Goal: Transaction & Acquisition: Purchase product/service

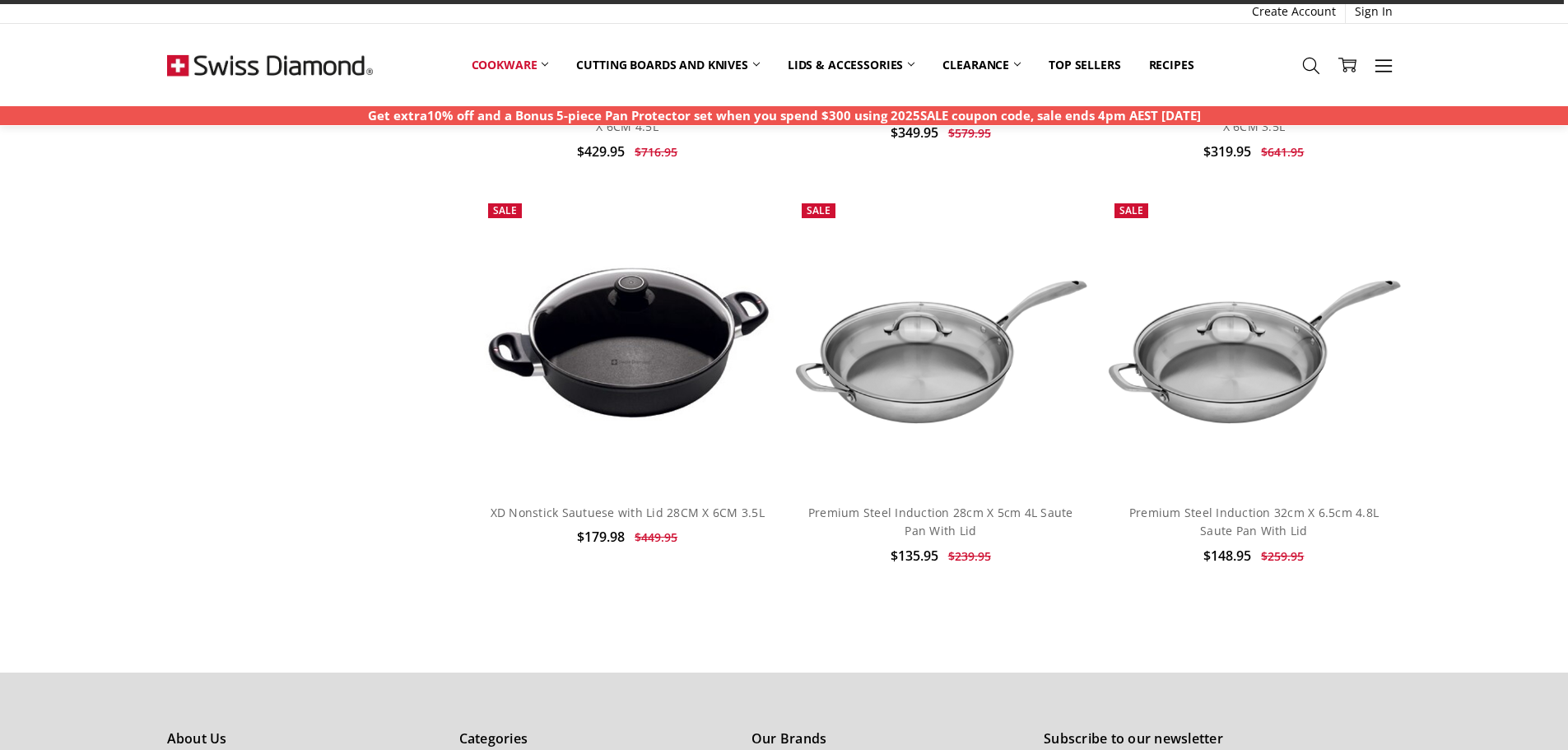
scroll to position [4154, 0]
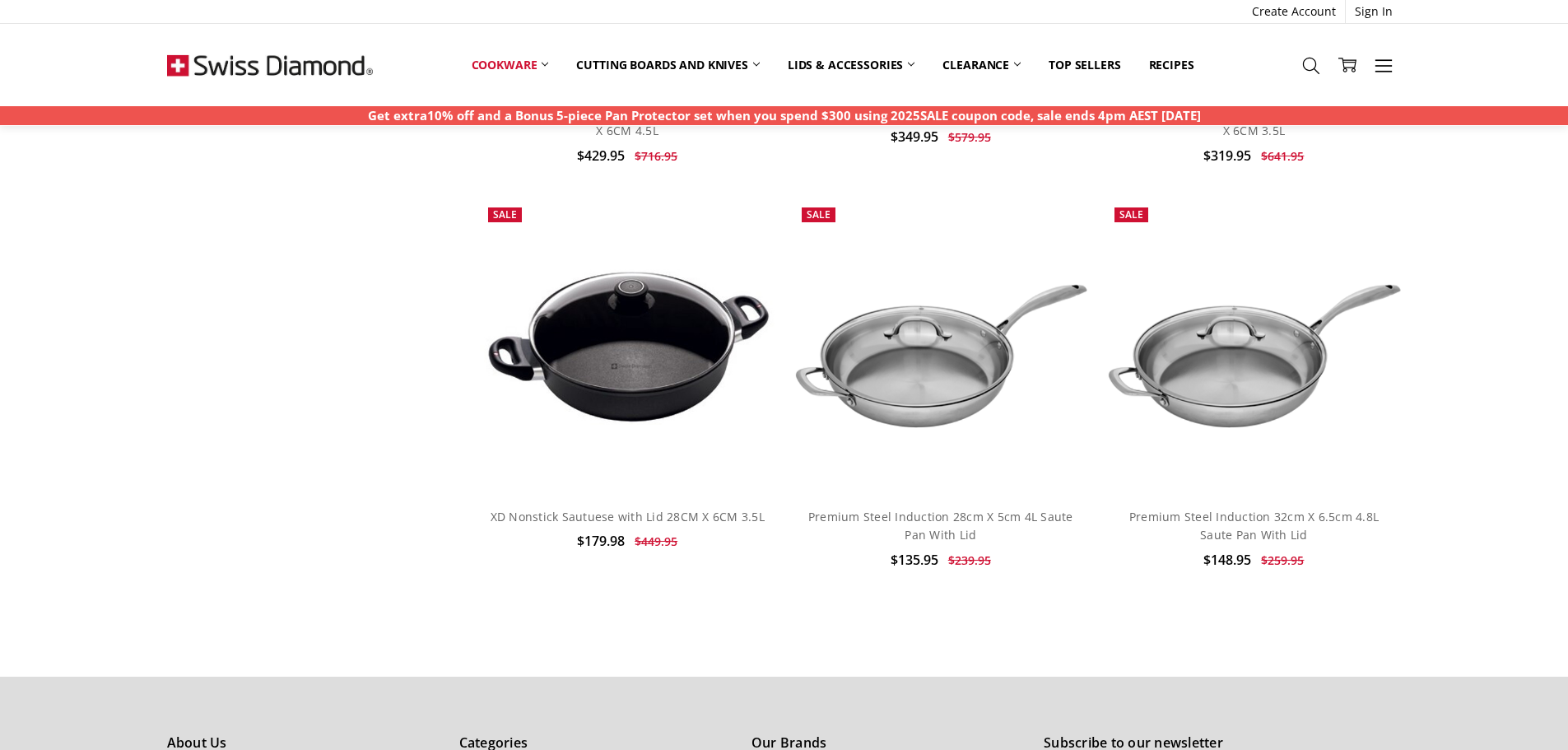
click at [1267, 318] on img at bounding box center [1254, 346] width 295 height 196
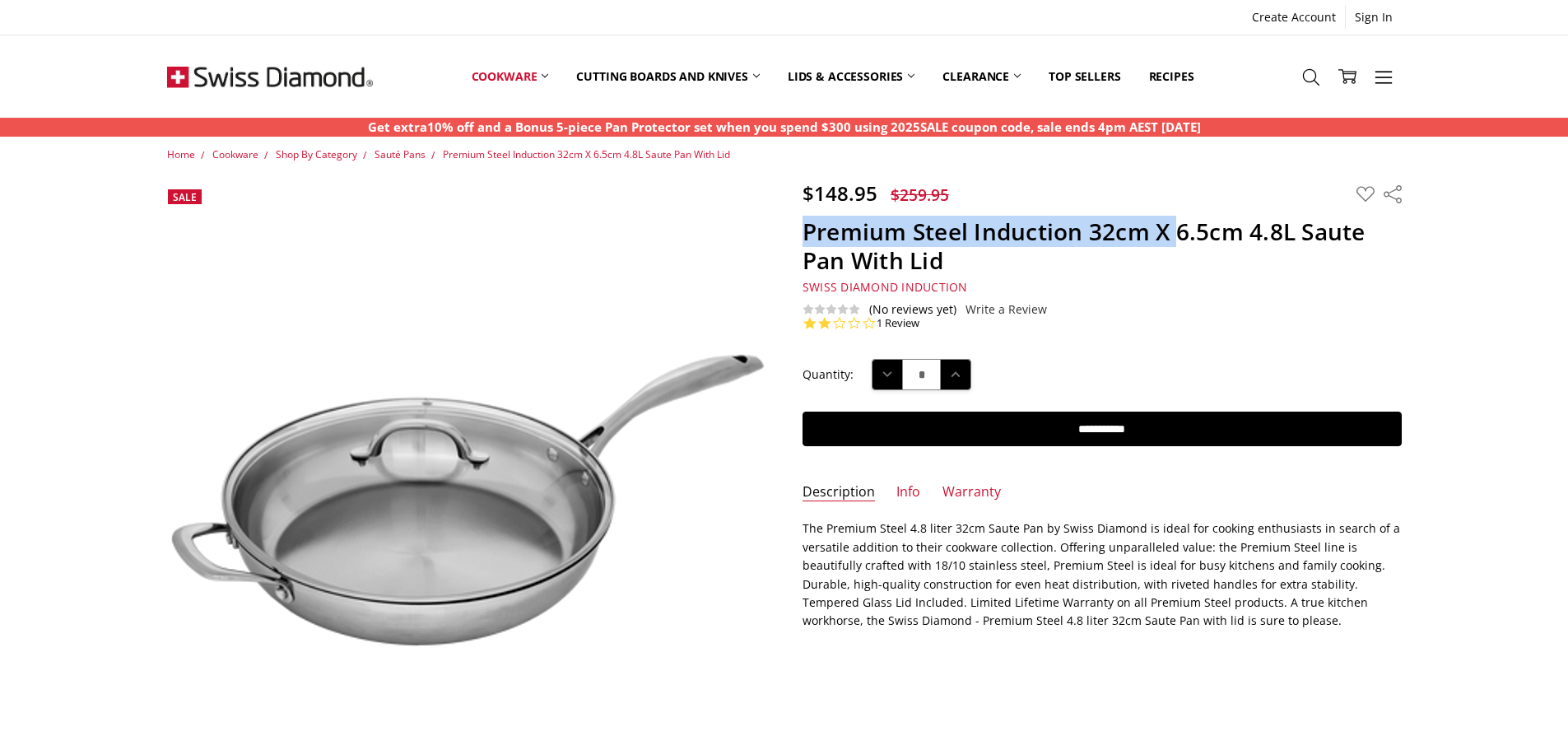
drag, startPoint x: 813, startPoint y: 234, endPoint x: 1174, endPoint y: 232, distance: 361.0
click at [1174, 232] on h1 "Premium Steel Induction 32cm X 6.5cm 4.8L Saute Pan With Lid" at bounding box center [1102, 246] width 600 height 57
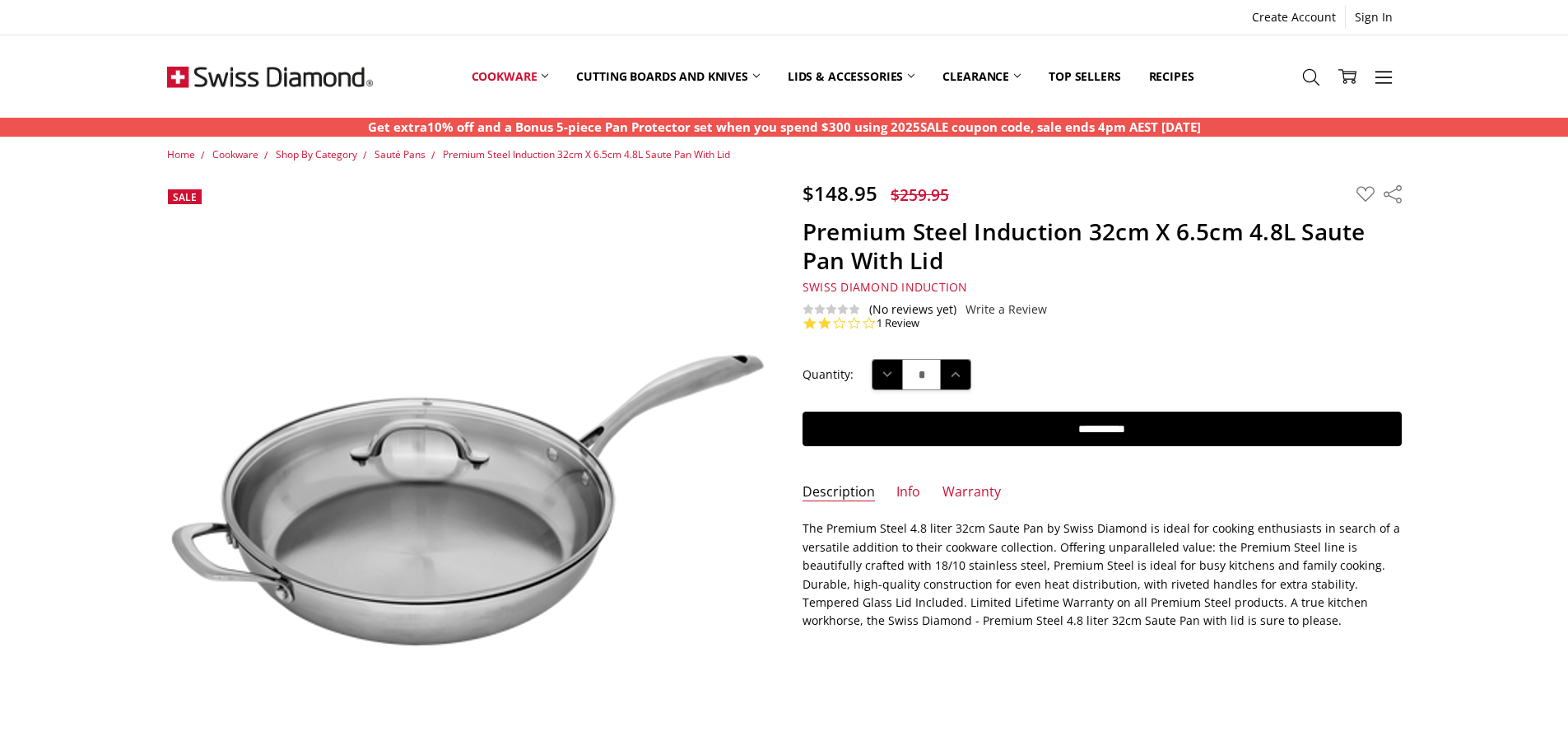
click at [1272, 242] on h1 "Premium Steel Induction 32cm X 6.5cm 4.8L Saute Pan With Lid" at bounding box center [1102, 246] width 600 height 57
